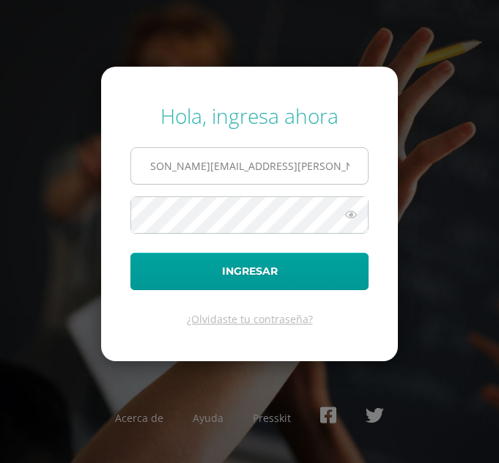
scroll to position [0, 25]
type input "[PERSON_NAME][EMAIL_ADDRESS][PERSON_NAME][DOMAIN_NAME][PERSON_NAME]"
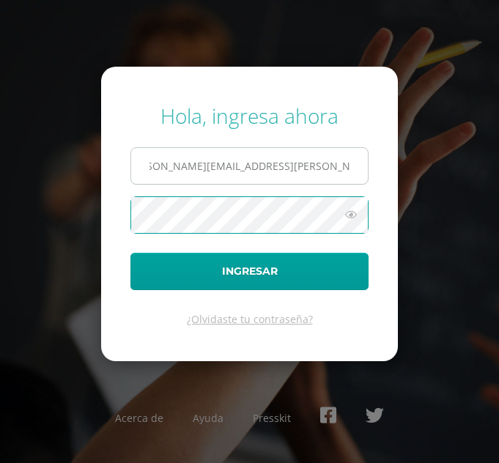
scroll to position [0, 0]
click at [130, 253] on button "Ingresar" at bounding box center [249, 271] width 238 height 37
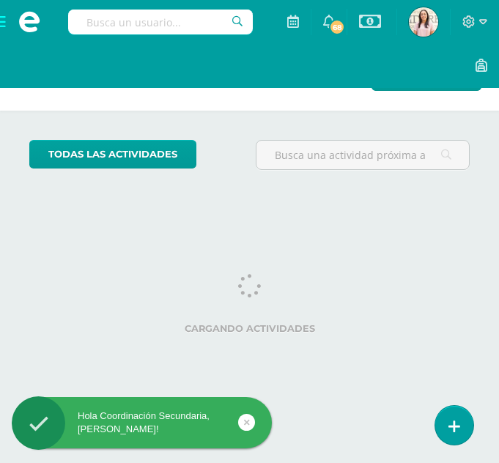
click at [191, 19] on input "text" at bounding box center [160, 22] width 185 height 25
type input "quimica"
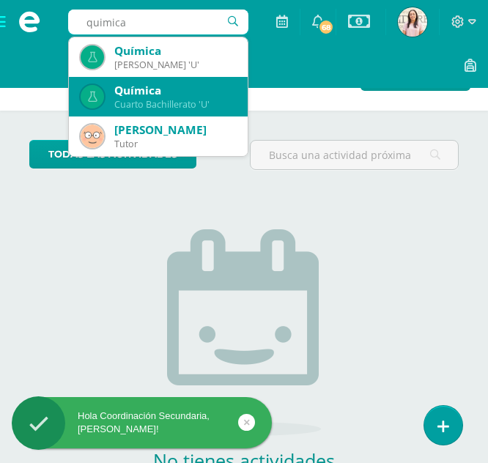
click at [159, 94] on div "Química" at bounding box center [175, 90] width 122 height 15
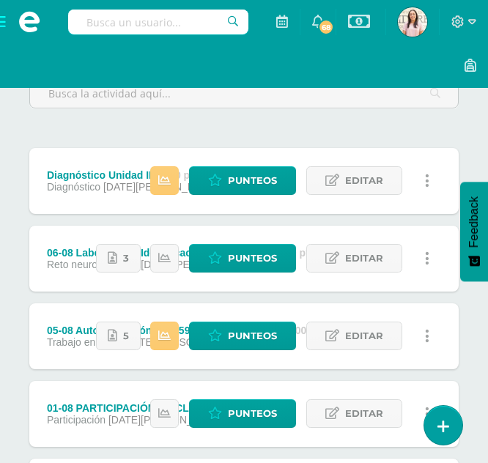
scroll to position [188, 0]
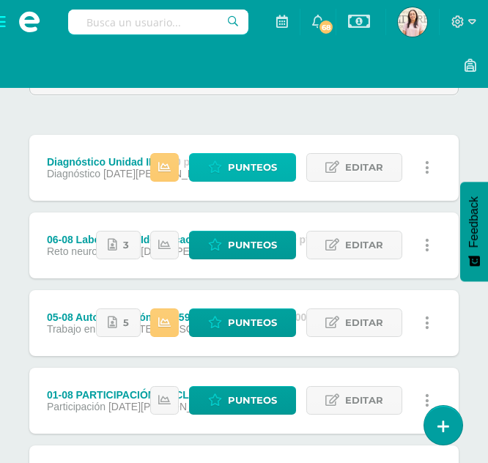
click at [273, 161] on span "Punteos" at bounding box center [252, 167] width 49 height 27
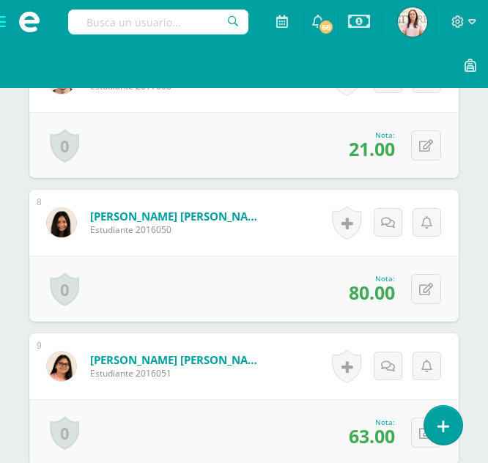
scroll to position [1370, 0]
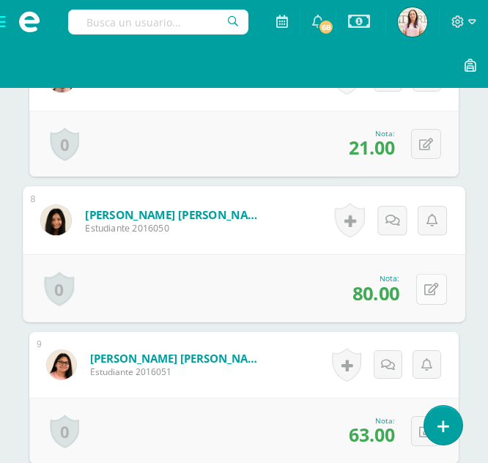
click at [432, 287] on icon at bounding box center [431, 289] width 15 height 12
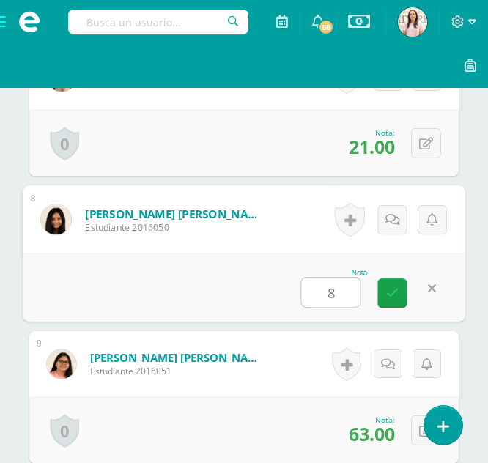
type input "86"
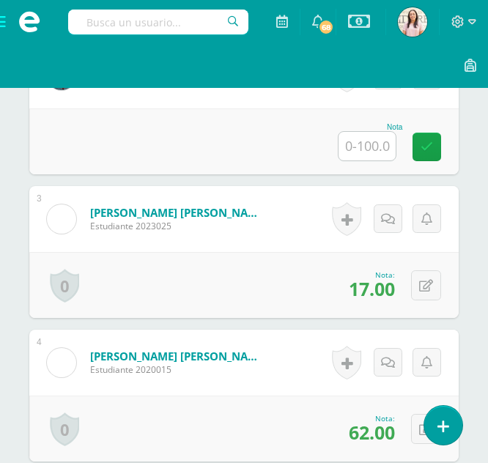
scroll to position [0, 0]
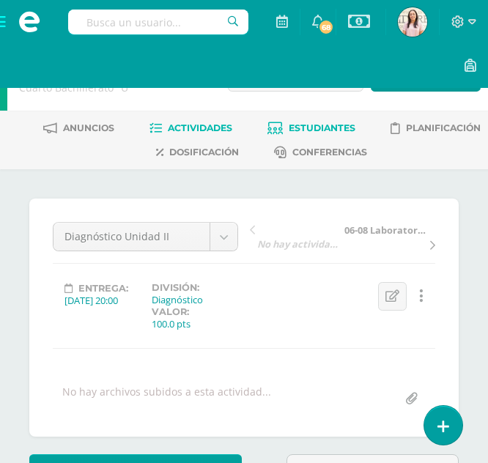
click at [338, 123] on span "Estudiantes" at bounding box center [322, 127] width 67 height 11
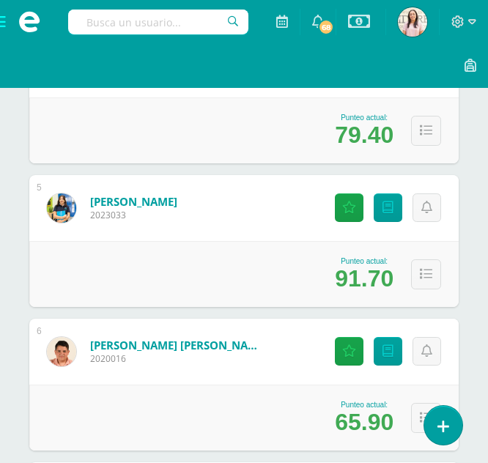
scroll to position [756, 0]
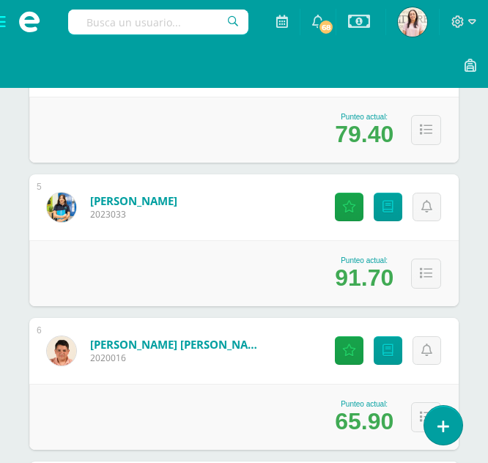
click at [59, 207] on img at bounding box center [61, 207] width 29 height 29
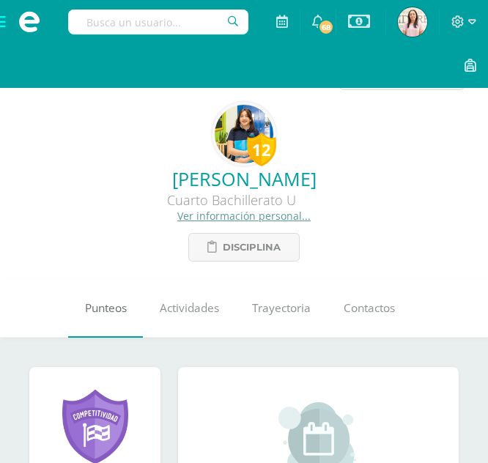
click at [110, 309] on span "Punteos" at bounding box center [106, 307] width 42 height 15
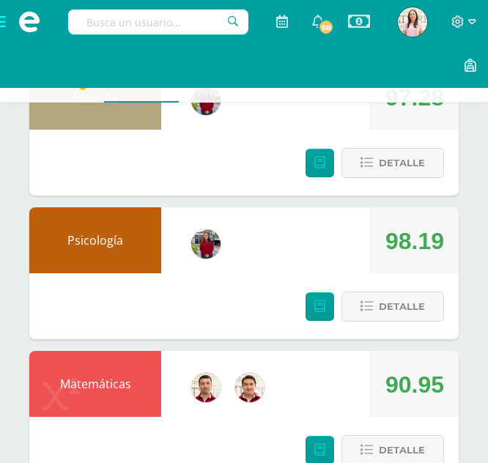
scroll to position [398, 0]
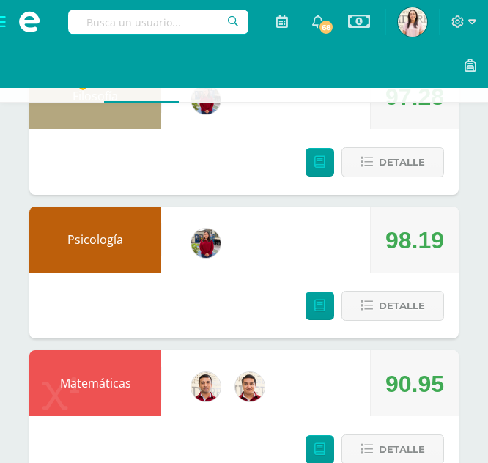
click at [171, 33] on input "text" at bounding box center [158, 22] width 180 height 25
